Goal: Task Accomplishment & Management: Manage account settings

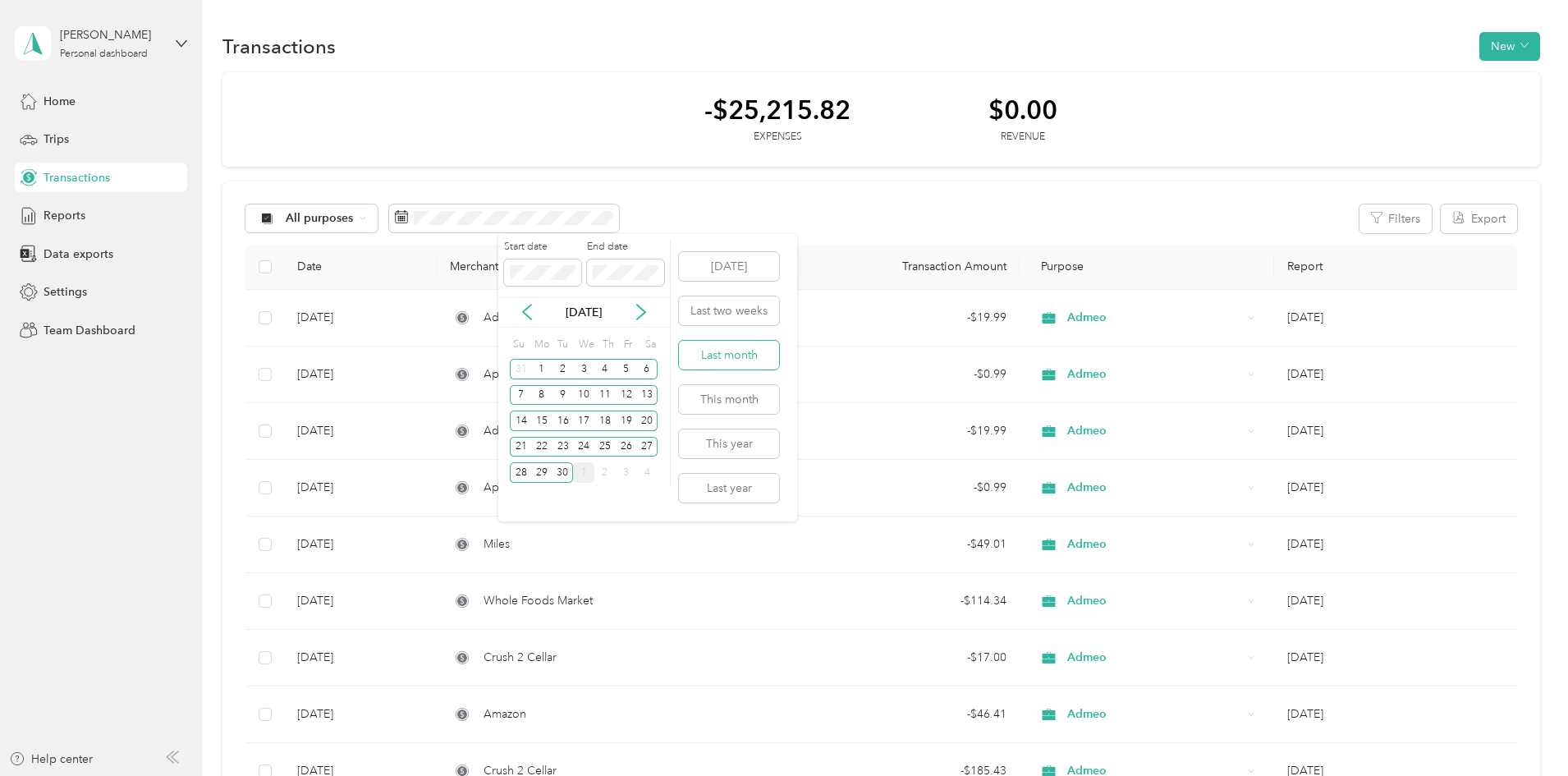
click at [741, 357] on button "Last month" at bounding box center [729, 355] width 100 height 29
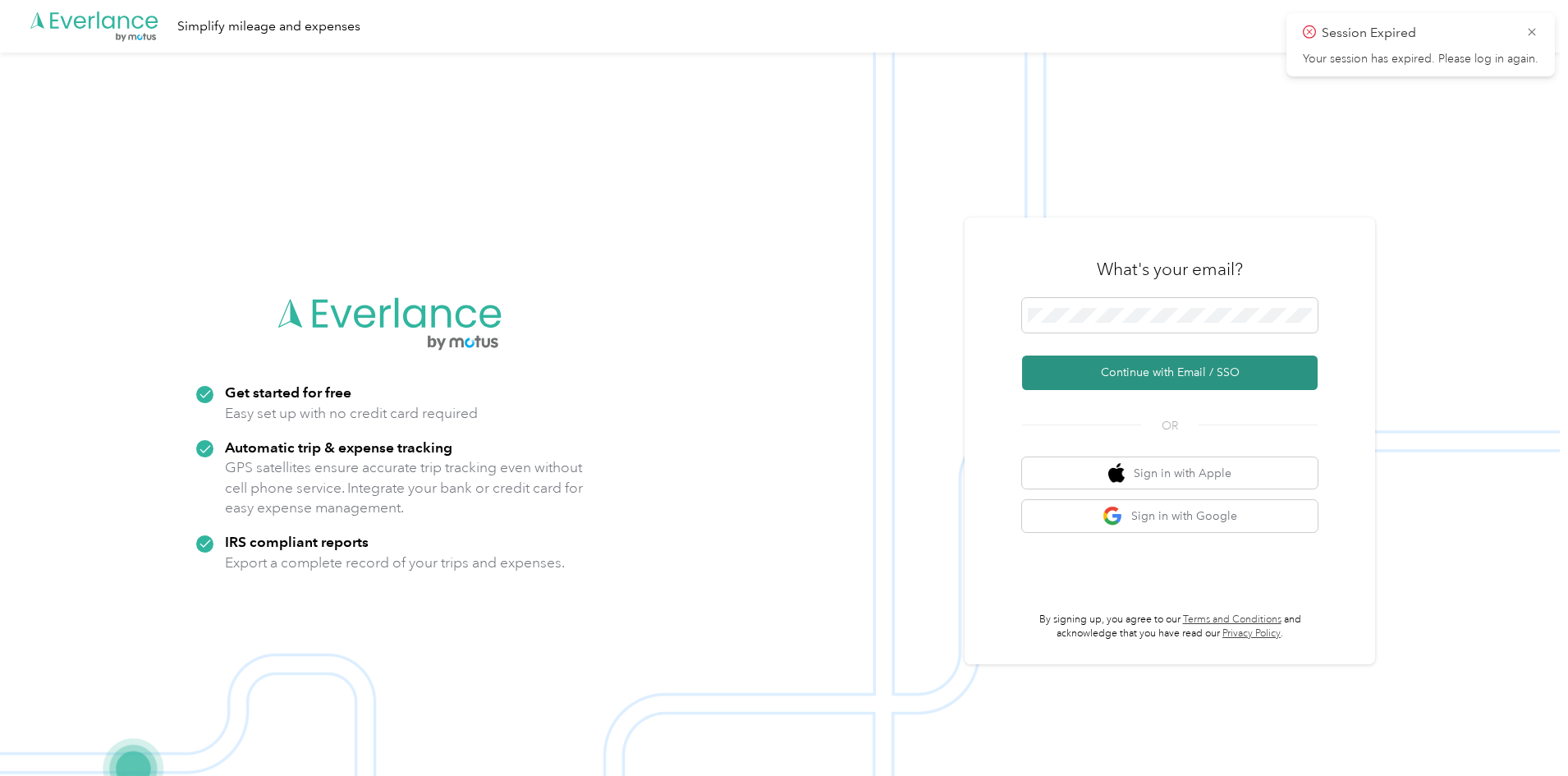
click at [1133, 362] on button "Continue with Email / SSO" at bounding box center [1169, 373] width 295 height 35
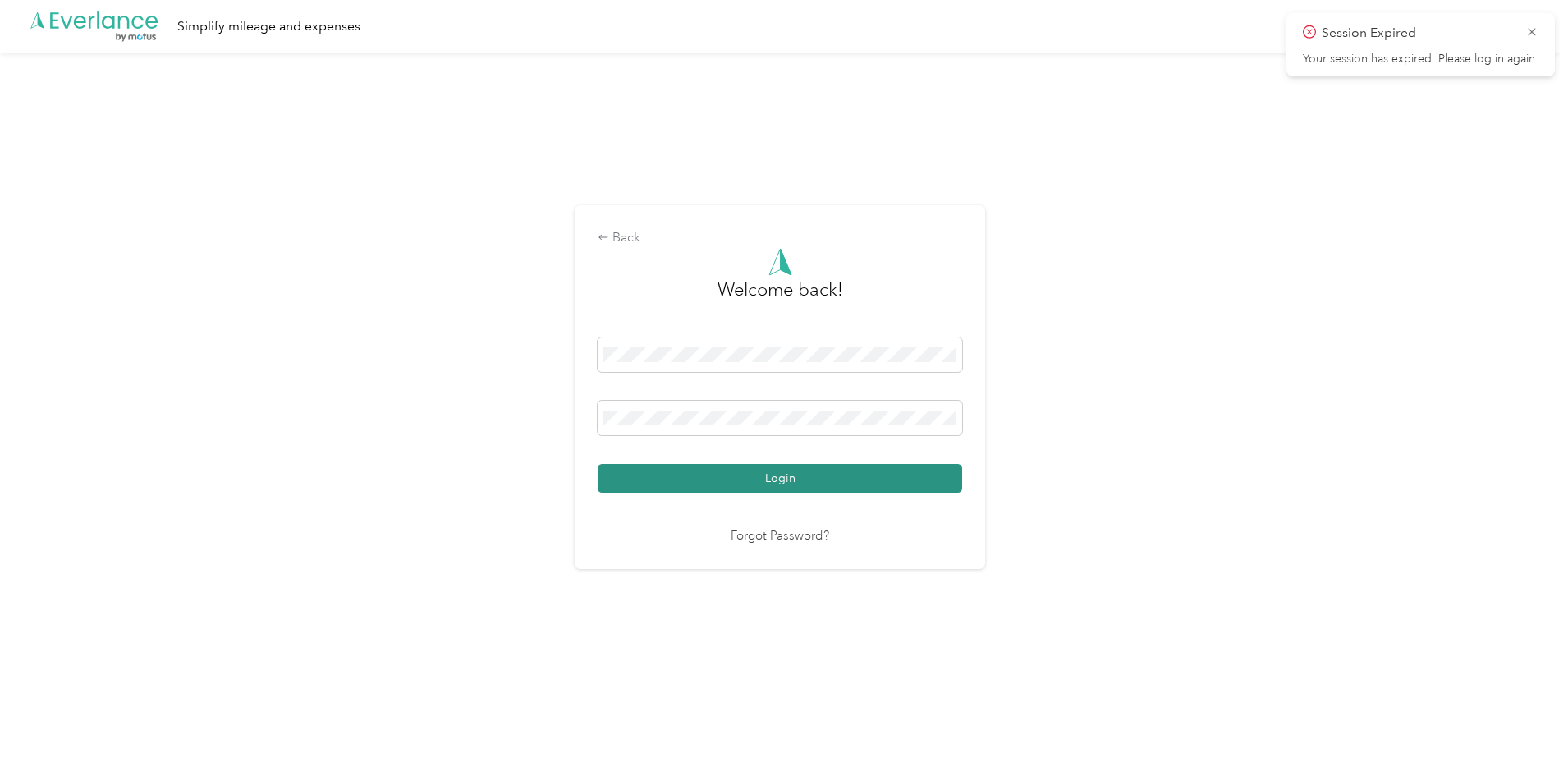
click at [797, 481] on button "Login" at bounding box center [779, 478] width 365 height 29
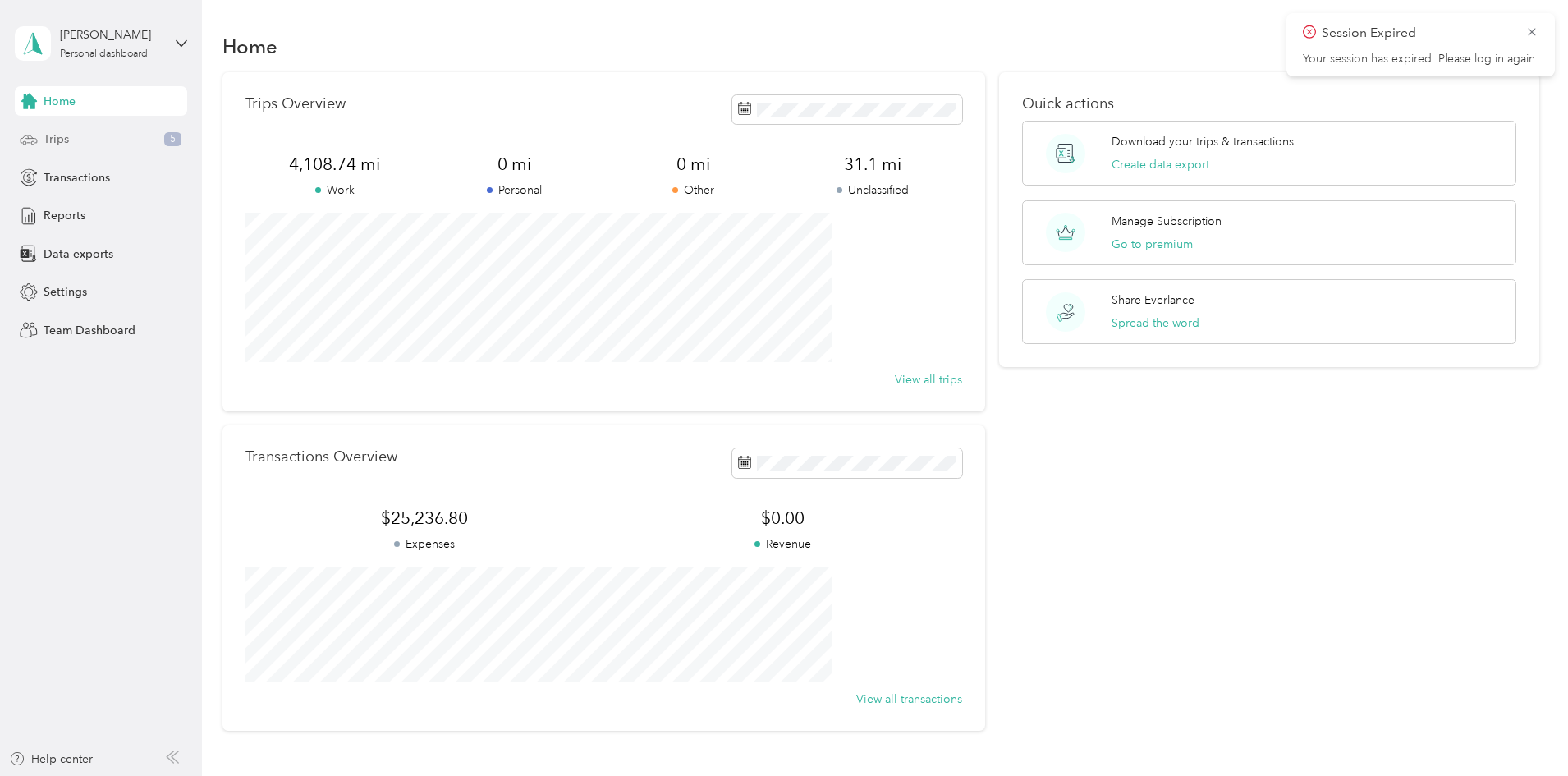
click at [87, 137] on div "Trips 5" at bounding box center [101, 140] width 172 height 30
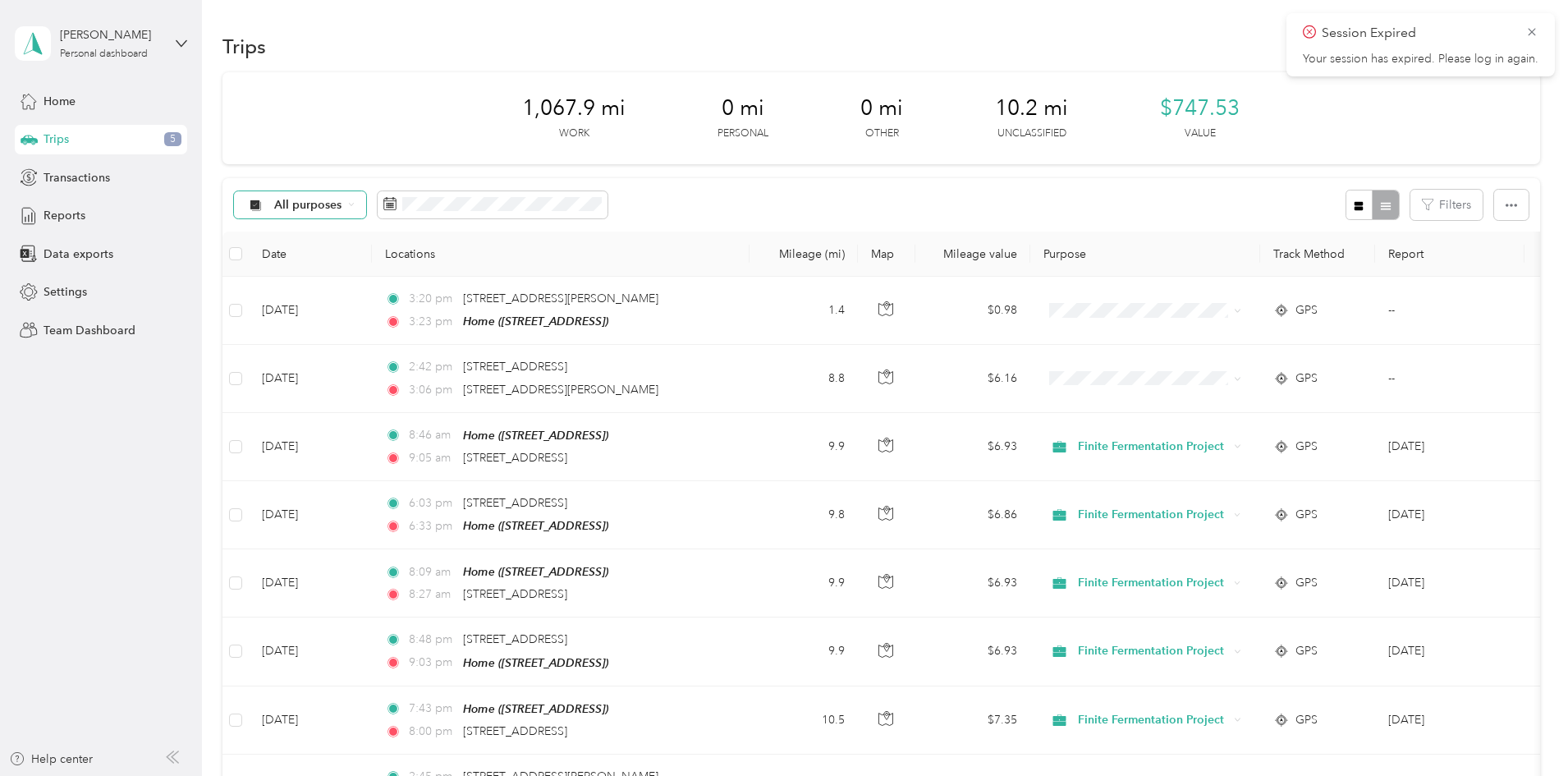
click at [343, 204] on span "All purposes" at bounding box center [308, 205] width 68 height 12
click at [416, 263] on span "Unclassified" at bounding box center [457, 261] width 146 height 17
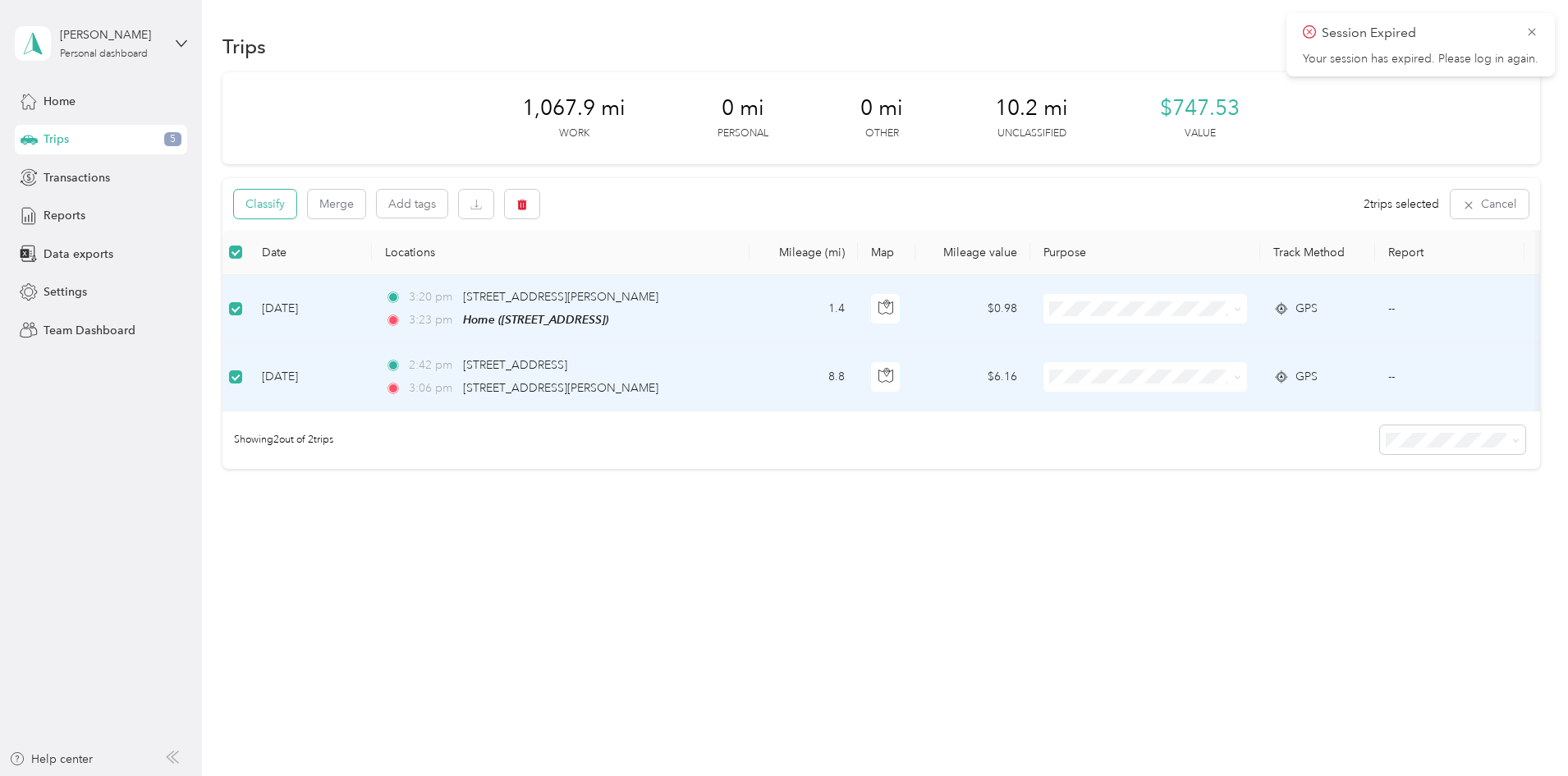
click at [296, 206] on button "Classify" at bounding box center [265, 204] width 62 height 29
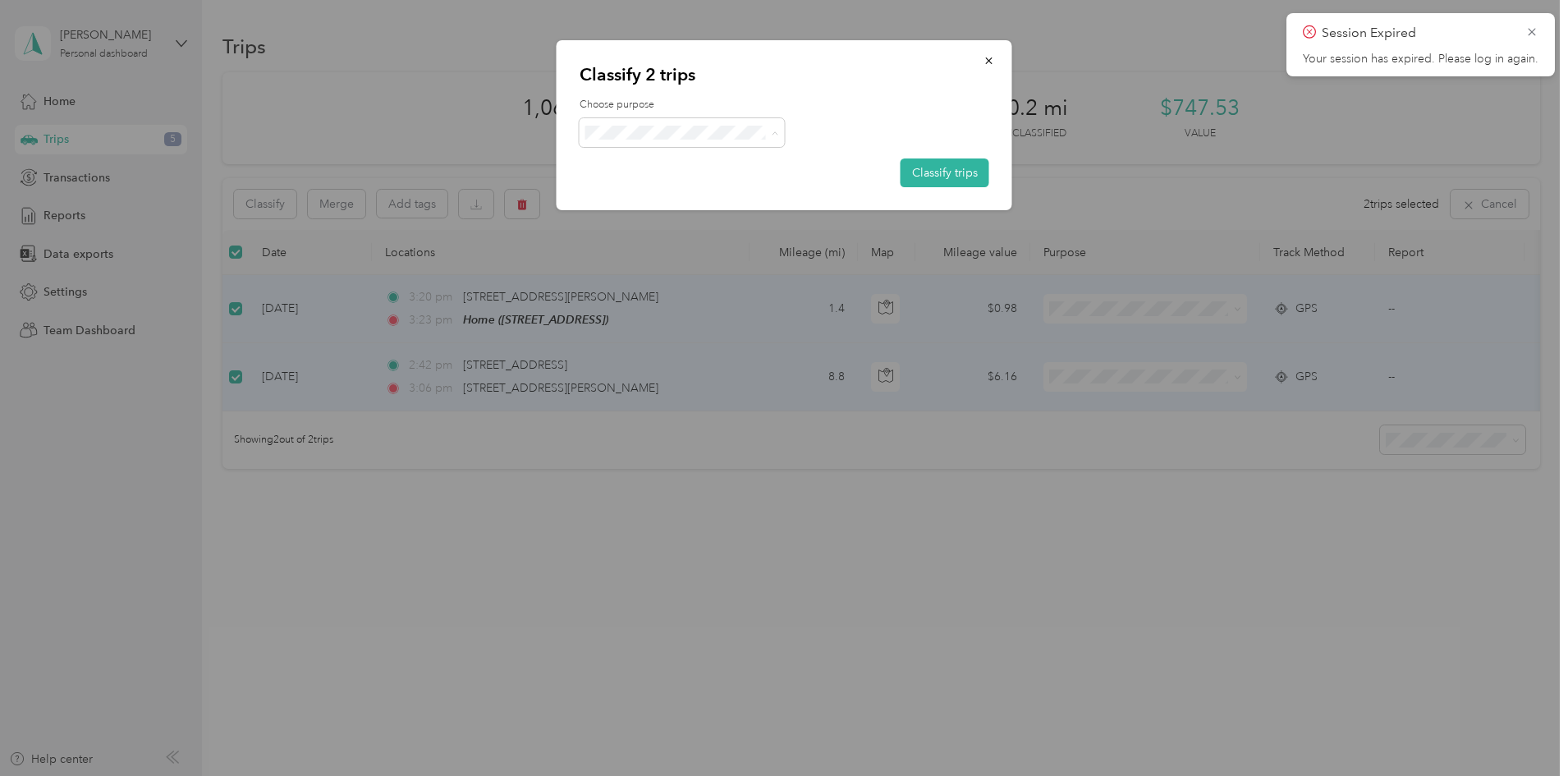
click at [656, 246] on span "Finite Fermentation Project" at bounding box center [696, 249] width 153 height 17
click at [907, 174] on button "Classify trips" at bounding box center [945, 173] width 89 height 29
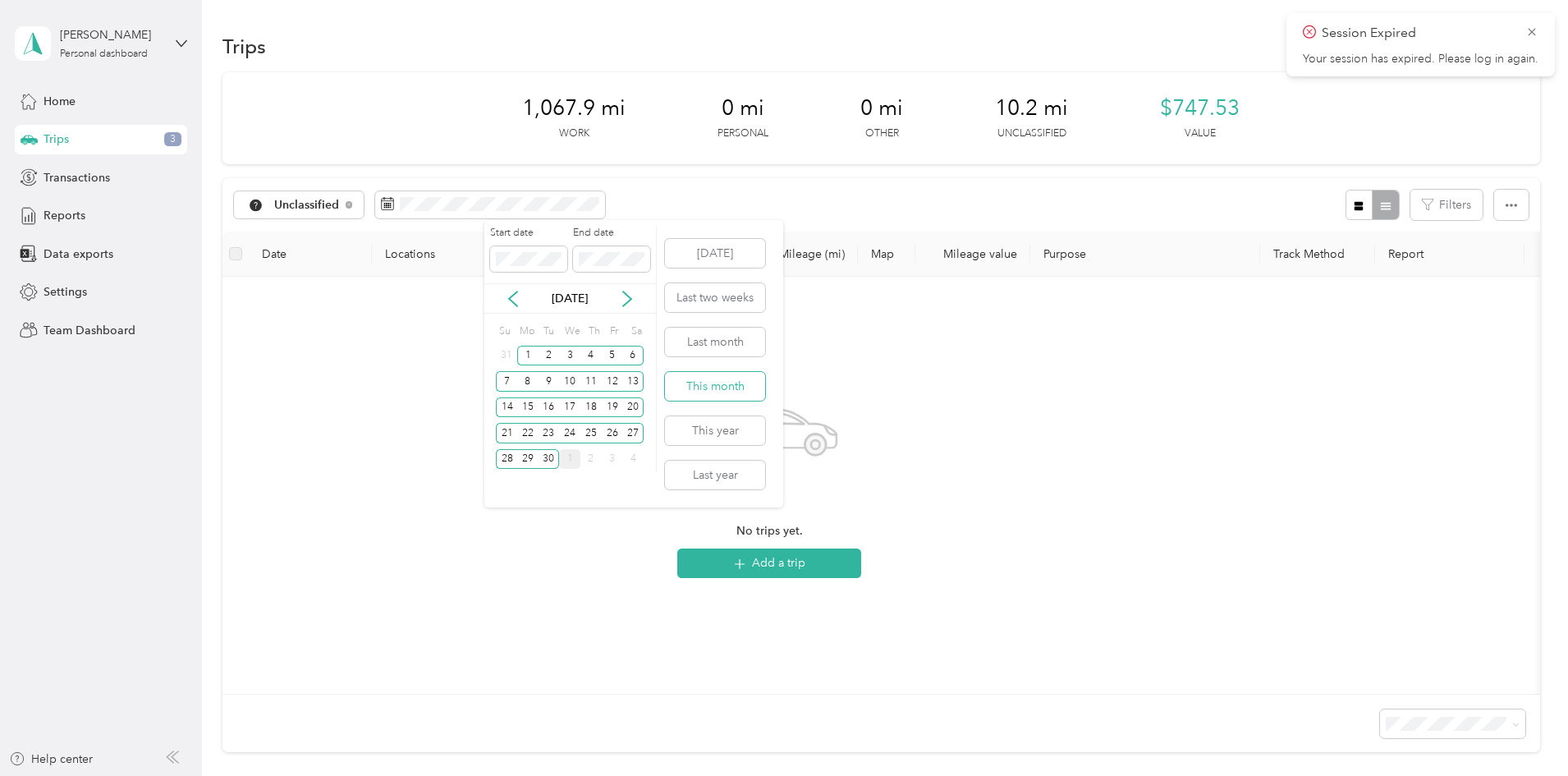
click at [722, 381] on button "This month" at bounding box center [715, 386] width 100 height 29
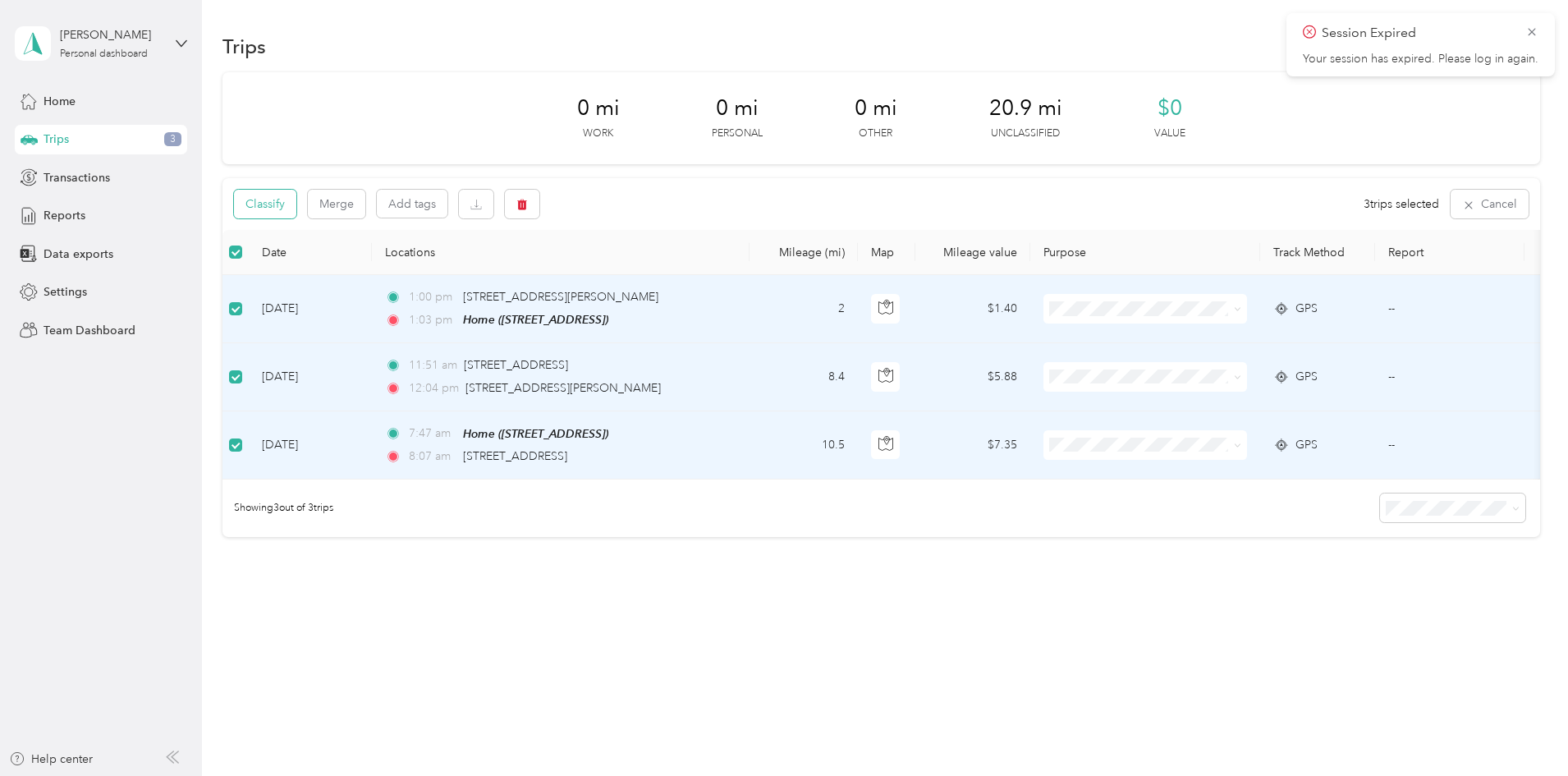
click at [296, 211] on button "Classify" at bounding box center [265, 204] width 62 height 29
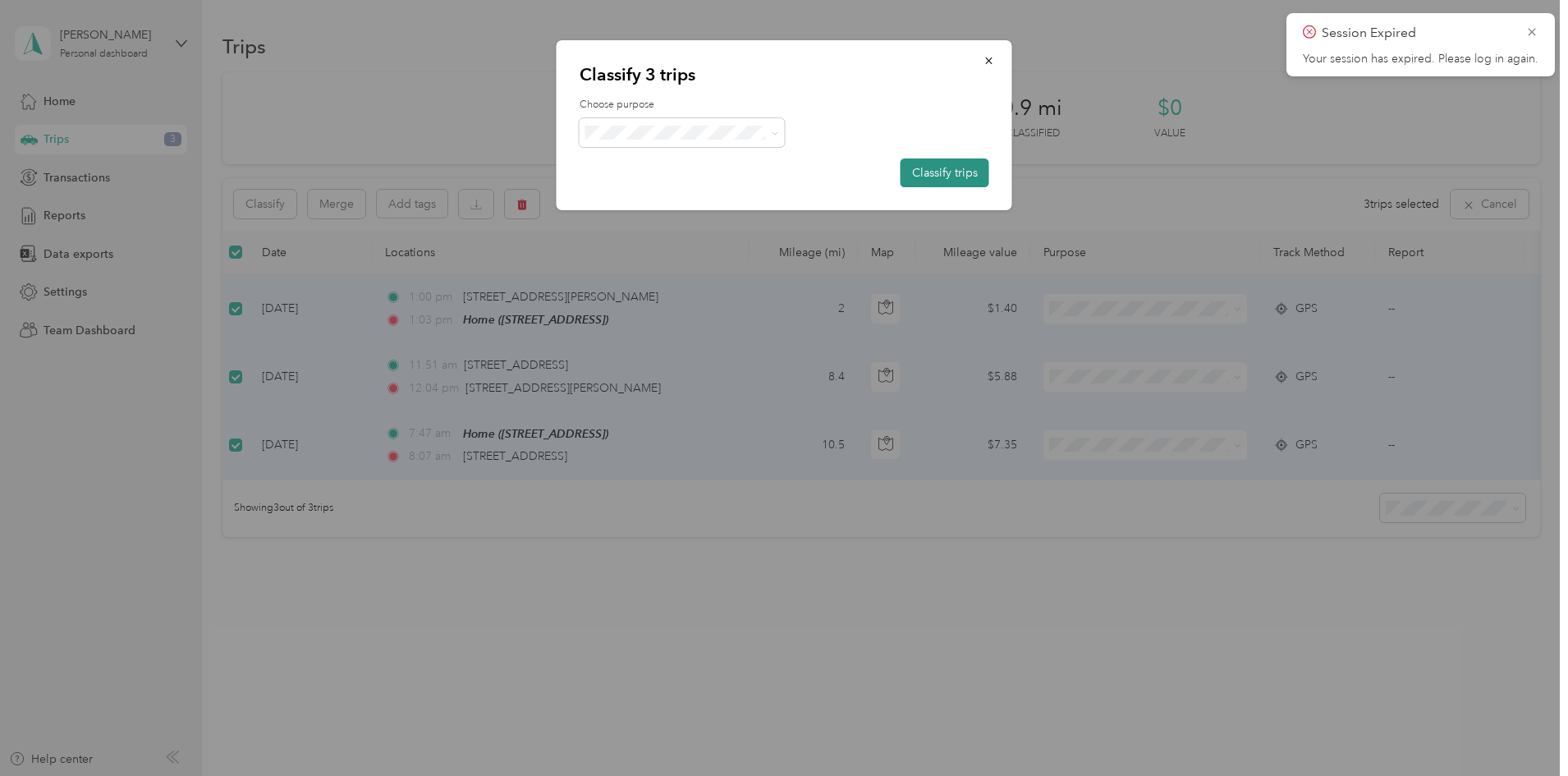
click at [944, 165] on button "Classify trips" at bounding box center [945, 173] width 89 height 29
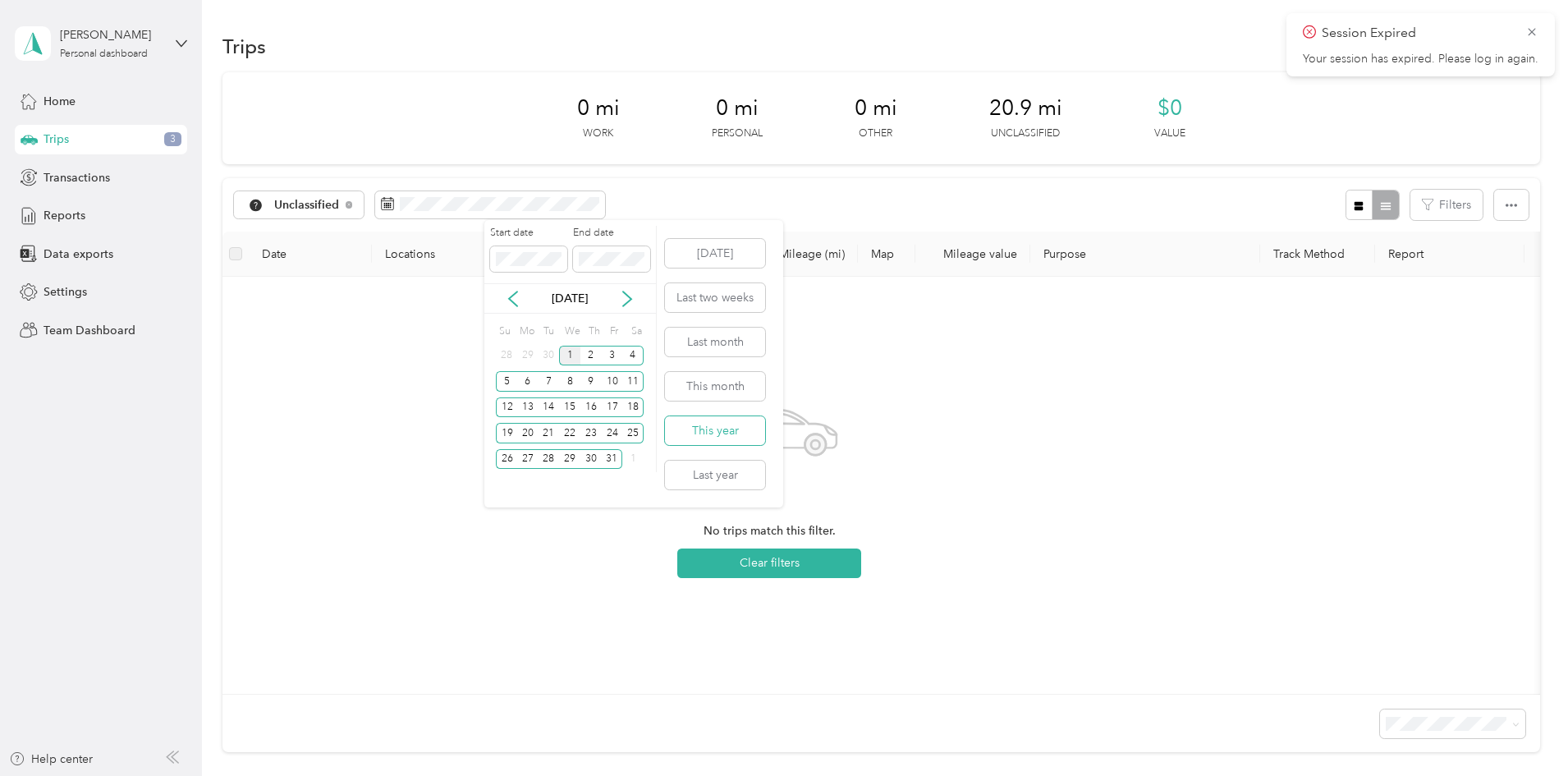
click at [729, 434] on button "This year" at bounding box center [715, 430] width 100 height 29
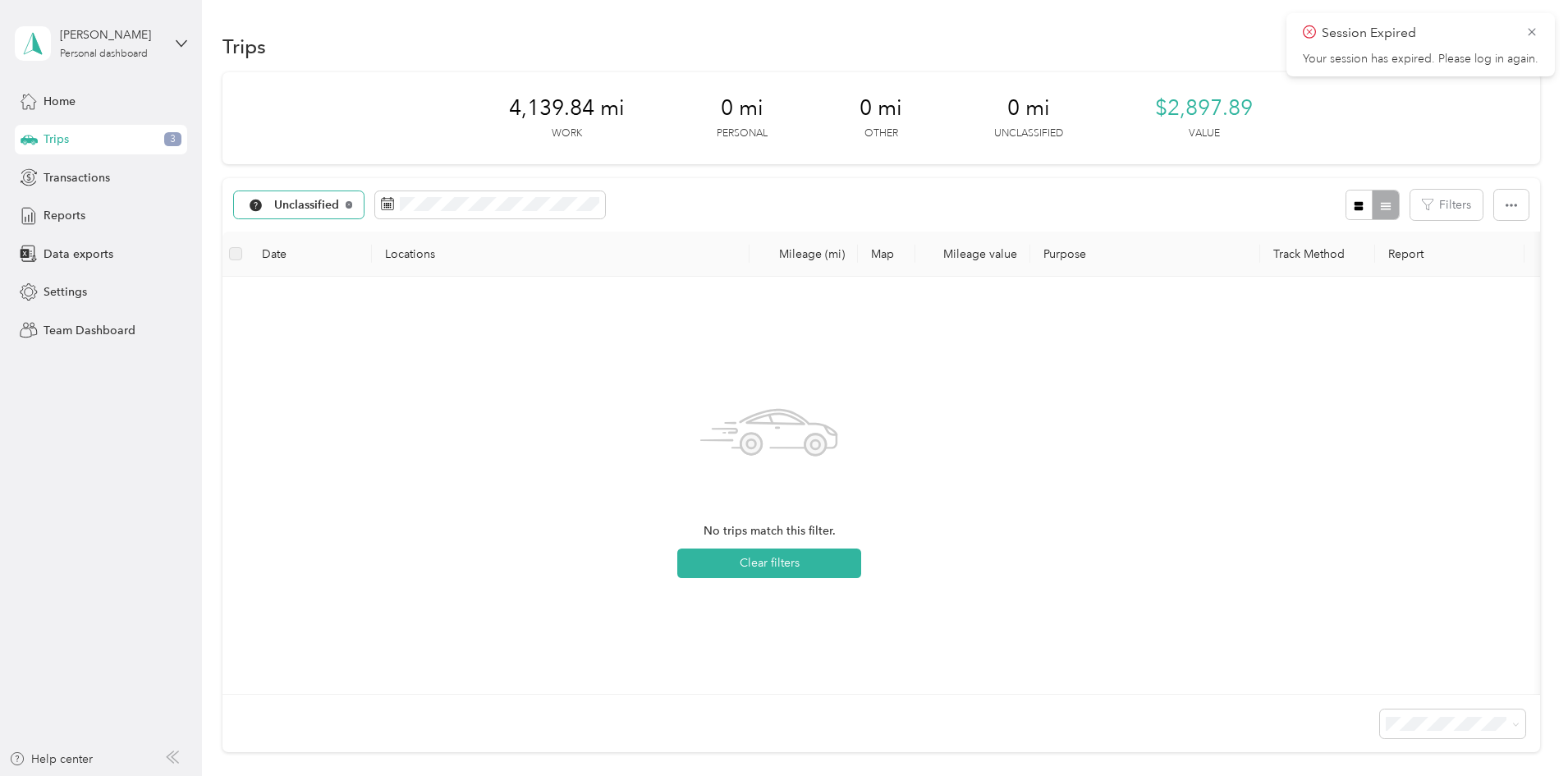
click at [352, 203] on icon at bounding box center [349, 204] width 7 height 7
click at [343, 203] on span "All purposes" at bounding box center [308, 205] width 68 height 12
click at [439, 381] on span "Finite Fermentation Project" at bounding box center [457, 378] width 146 height 17
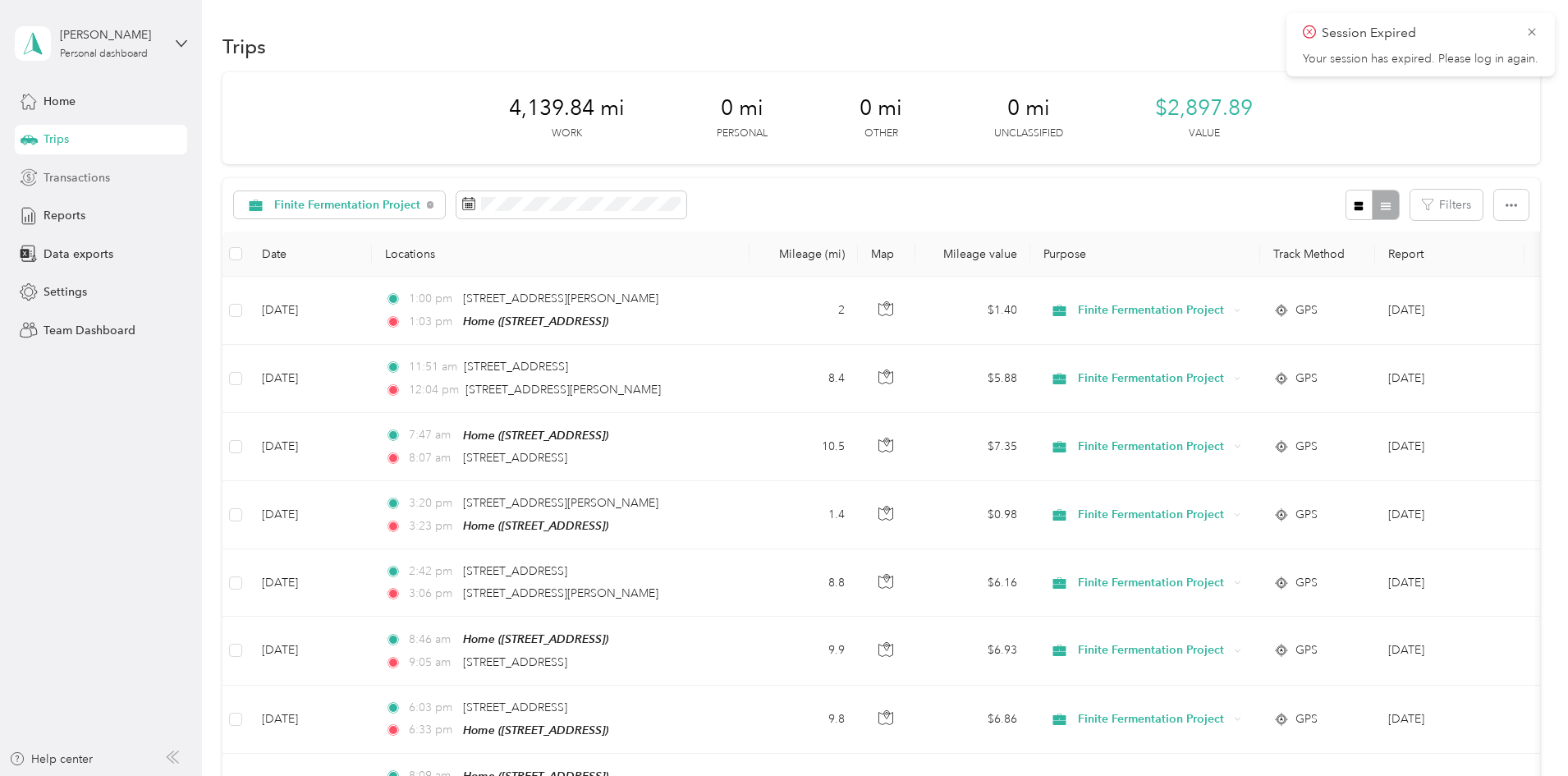
click at [40, 175] on div "Transactions" at bounding box center [101, 177] width 172 height 30
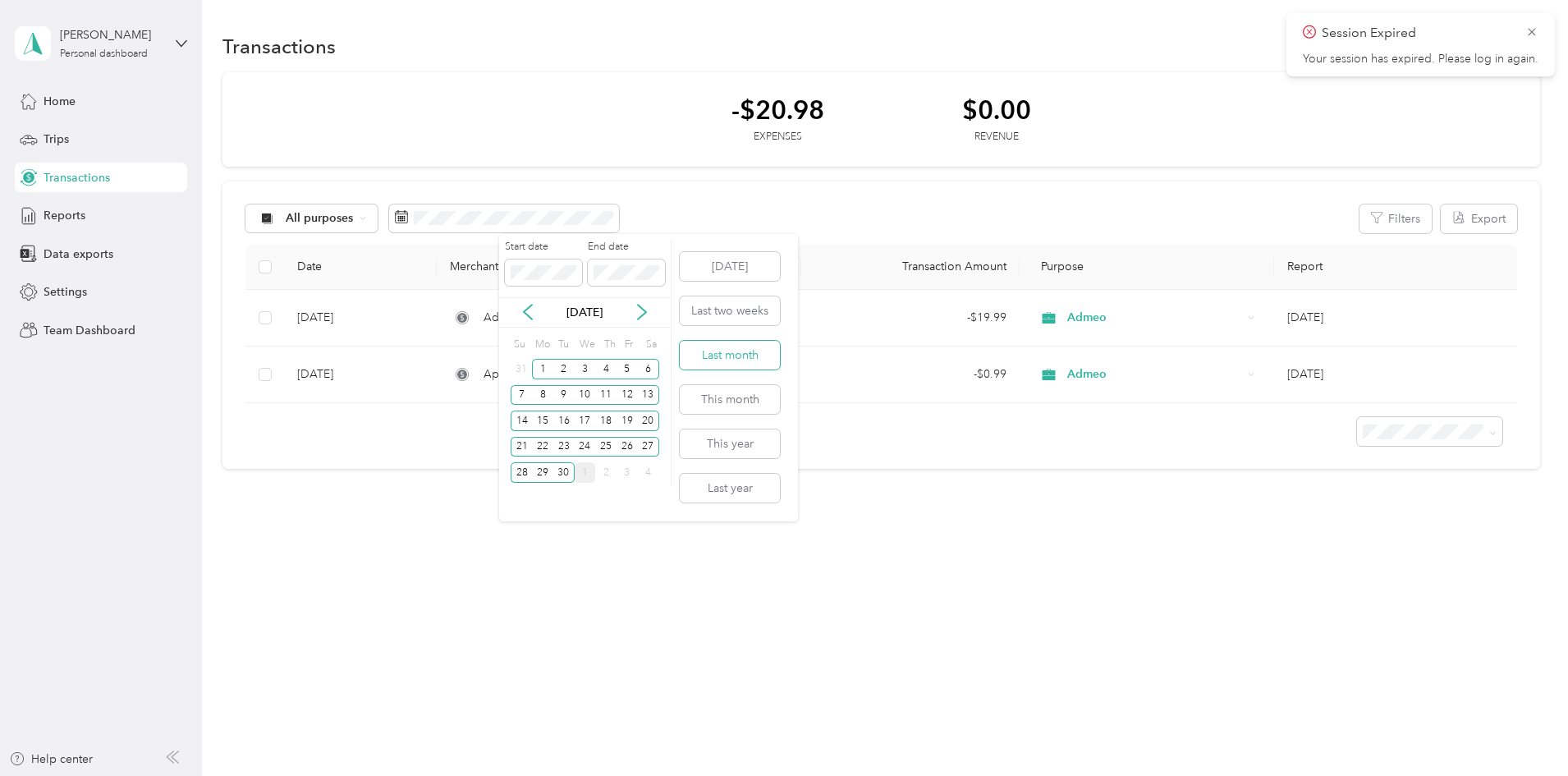
click at [746, 355] on button "Last month" at bounding box center [730, 355] width 100 height 29
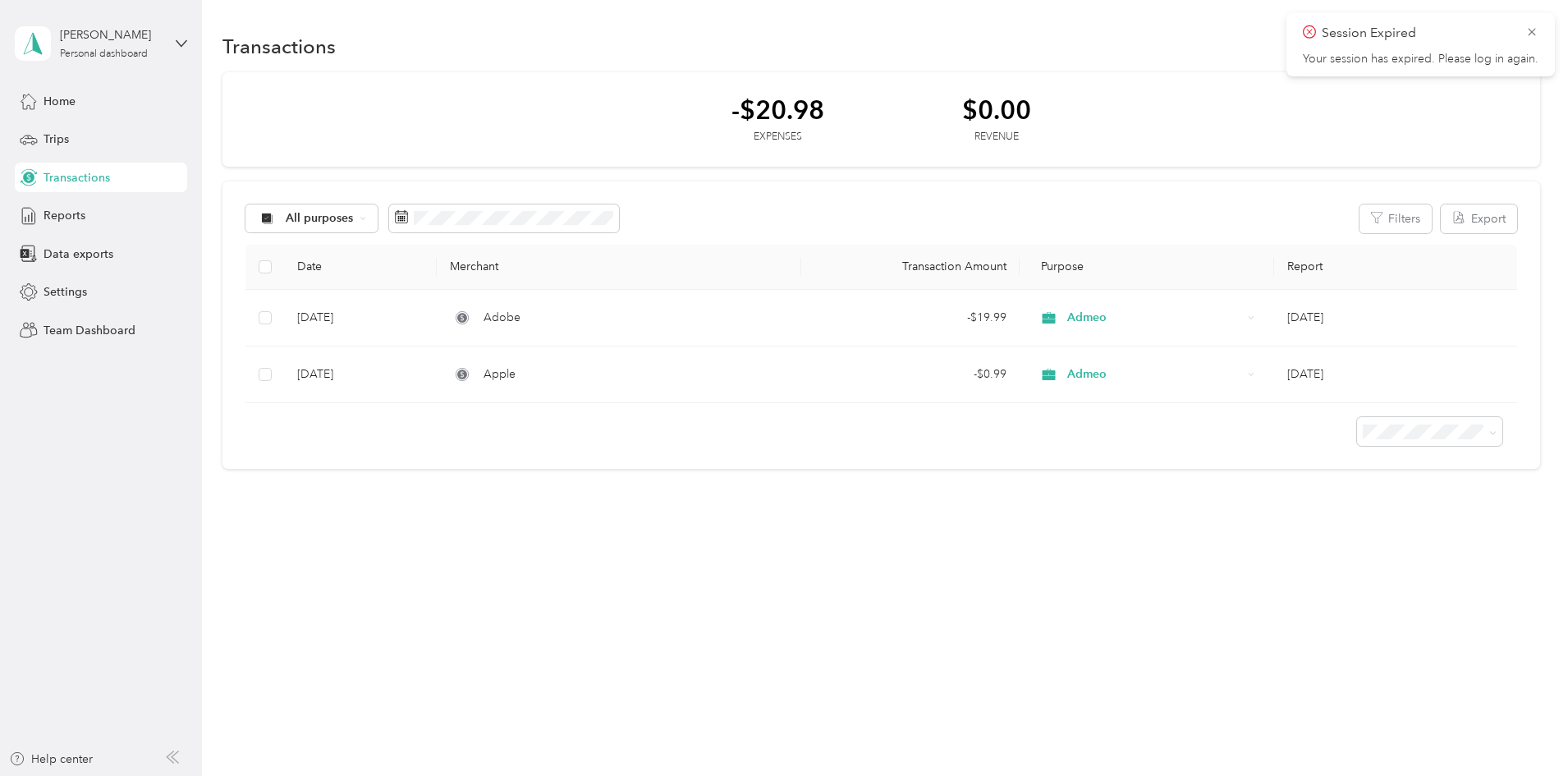
click at [84, 184] on span "Transactions" at bounding box center [77, 177] width 66 height 17
